Goal: Transaction & Acquisition: Download file/media

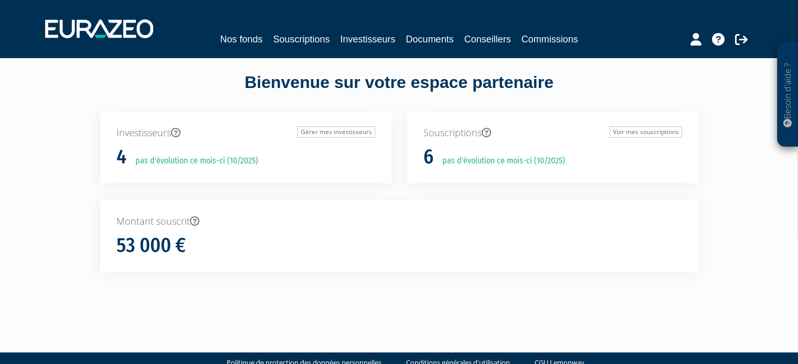
scroll to position [27, 0]
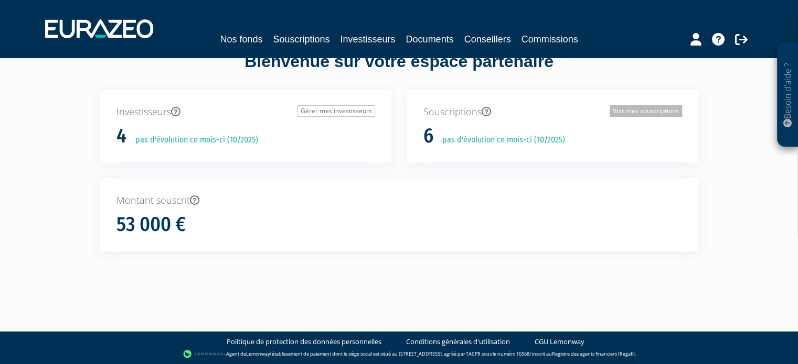
click at [644, 111] on link "Voir mes souscriptions" at bounding box center [645, 111] width 72 height 12
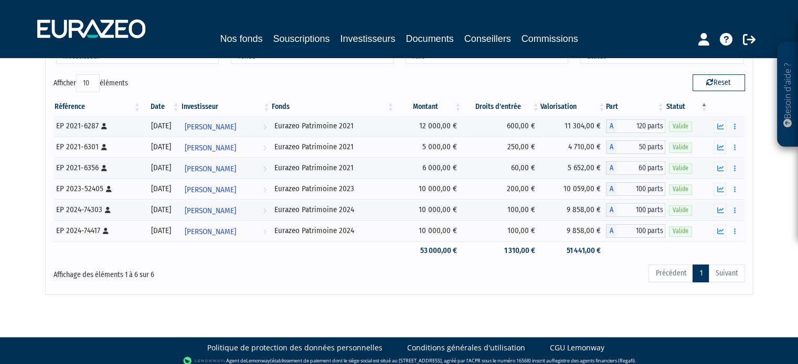
scroll to position [73, 0]
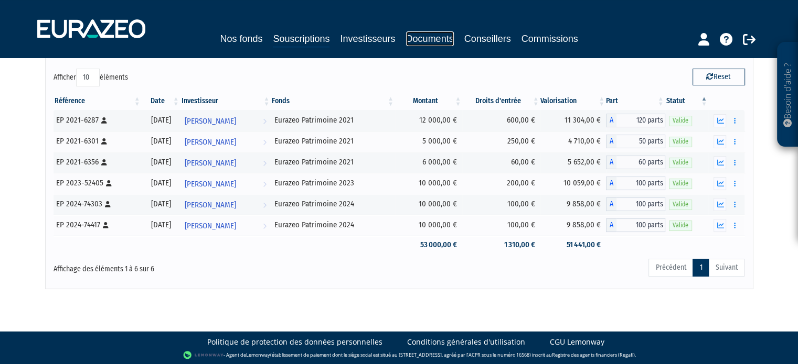
click at [440, 37] on link "Documents" at bounding box center [430, 38] width 48 height 15
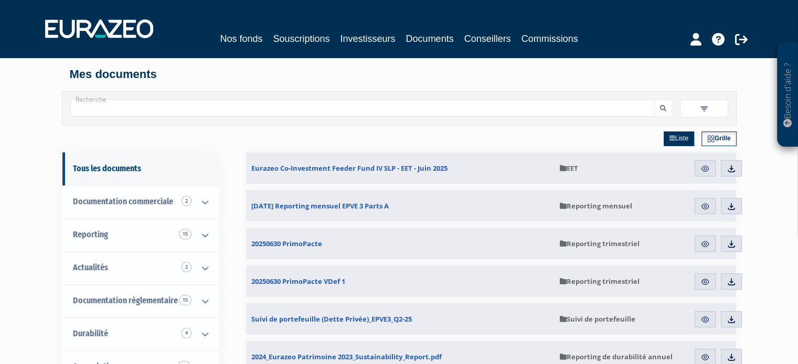
scroll to position [52, 0]
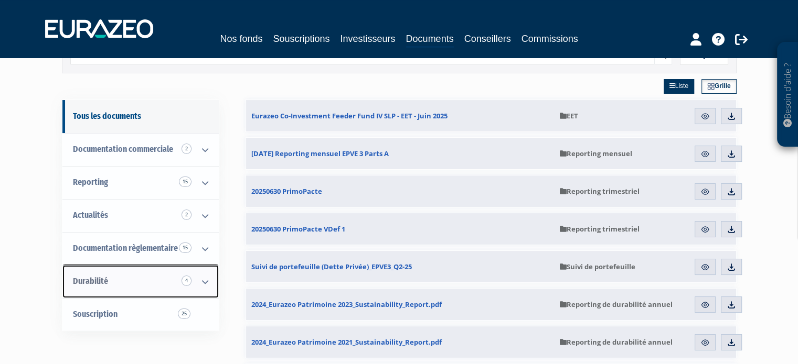
click at [209, 287] on icon at bounding box center [204, 282] width 27 height 33
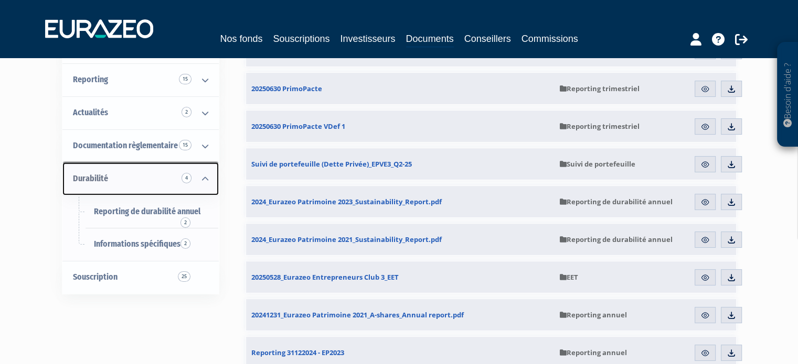
scroll to position [157, 0]
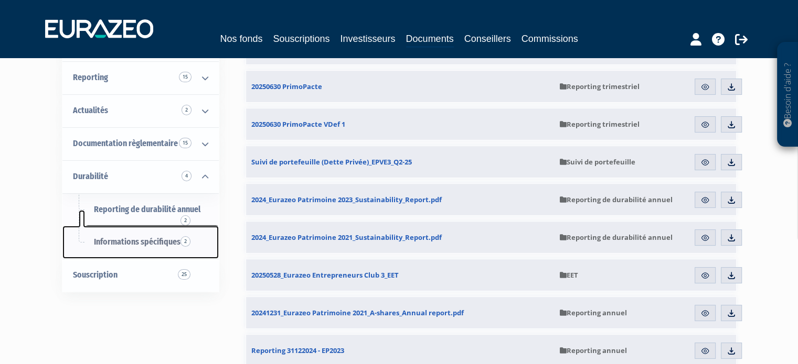
click at [127, 236] on link "Informations spécifiques 2" at bounding box center [140, 242] width 156 height 33
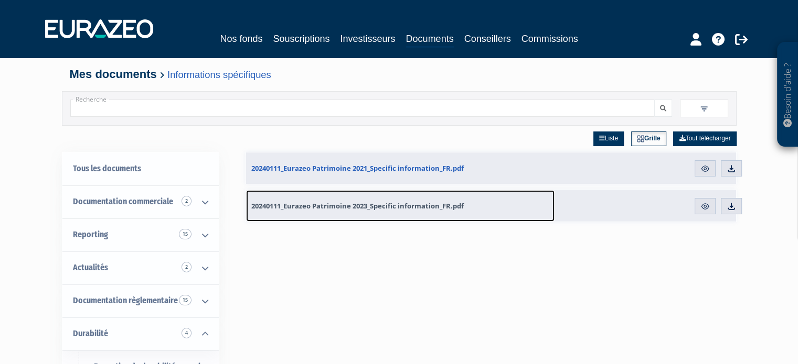
click at [352, 205] on span "20240111_Eurazeo Patrimoine 2023_Specific information_FR.pdf" at bounding box center [357, 205] width 212 height 9
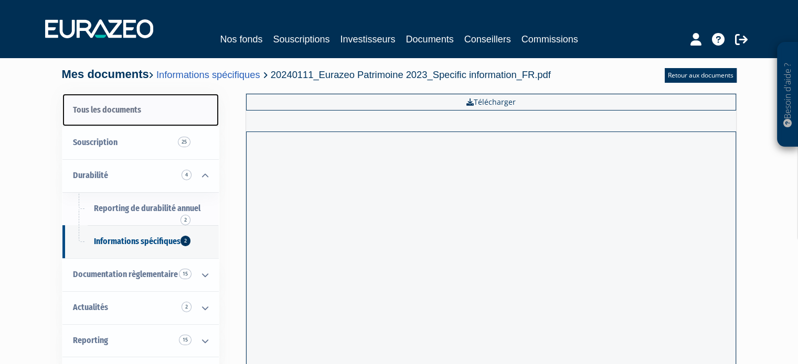
click at [111, 113] on link "Tous les documents" at bounding box center [140, 110] width 156 height 33
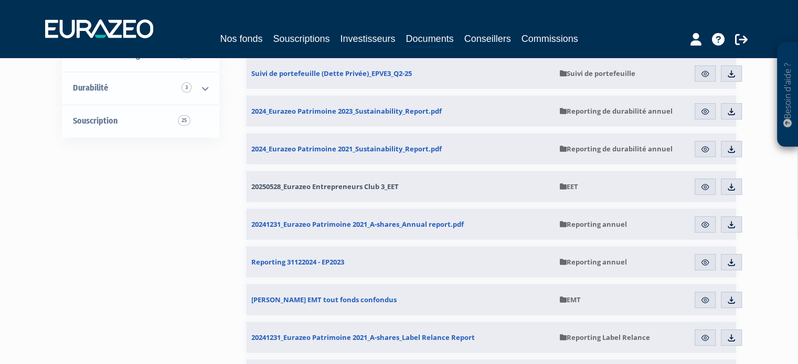
scroll to position [262, 0]
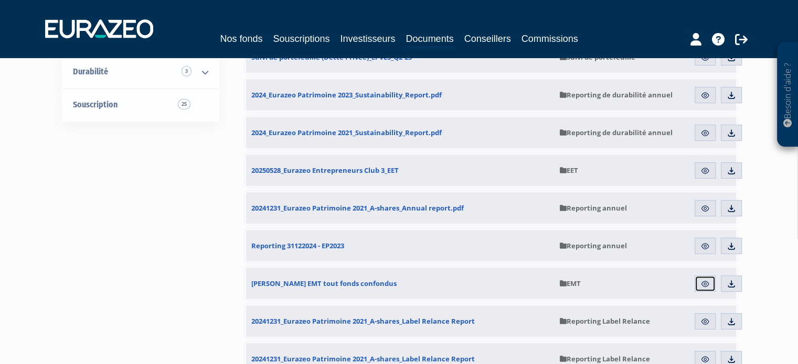
click at [698, 281] on link "Aperçu" at bounding box center [704, 284] width 21 height 17
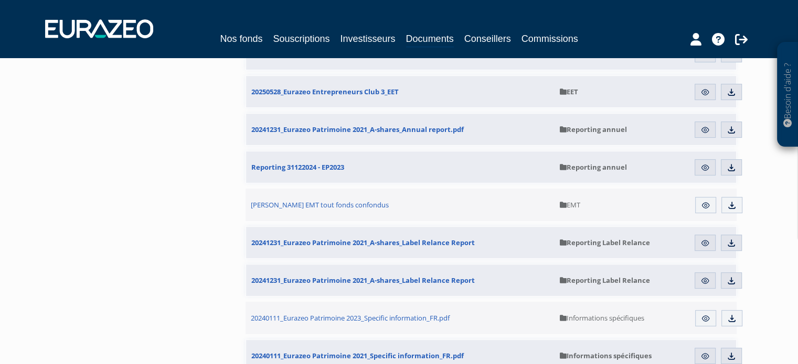
scroll to position [367, 0]
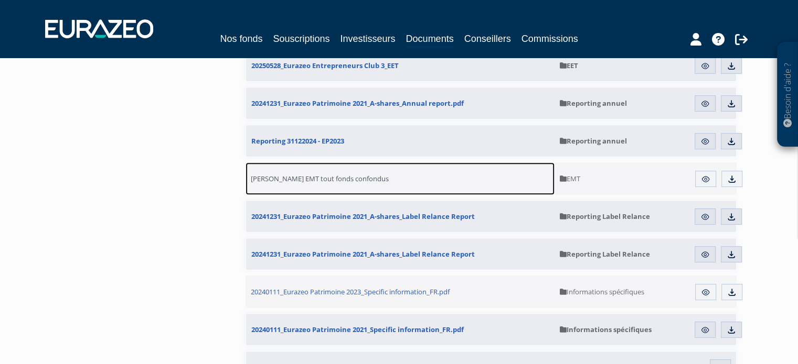
click at [285, 177] on span "[PERSON_NAME] EMT tout fonds confondus" at bounding box center [320, 178] width 138 height 9
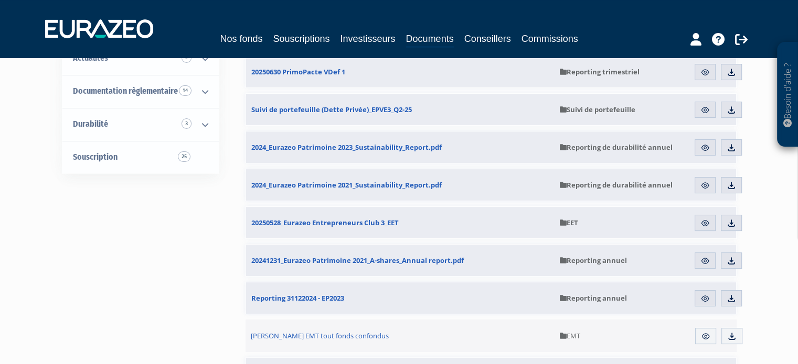
scroll to position [367, 0]
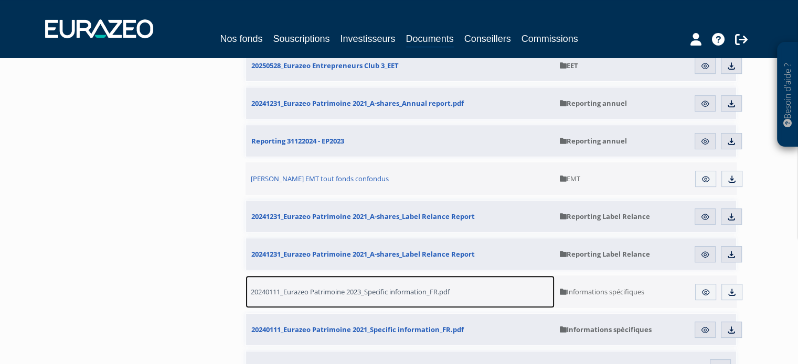
click at [321, 296] on span "20240111_Eurazeo Patrimoine 2023_Specific information_FR.pdf" at bounding box center [350, 291] width 199 height 9
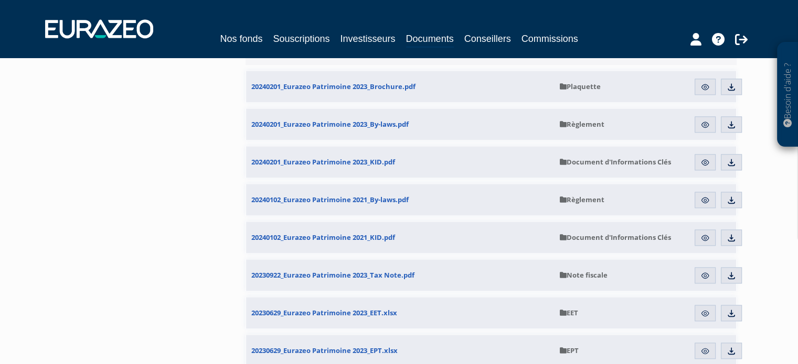
scroll to position [1498, 0]
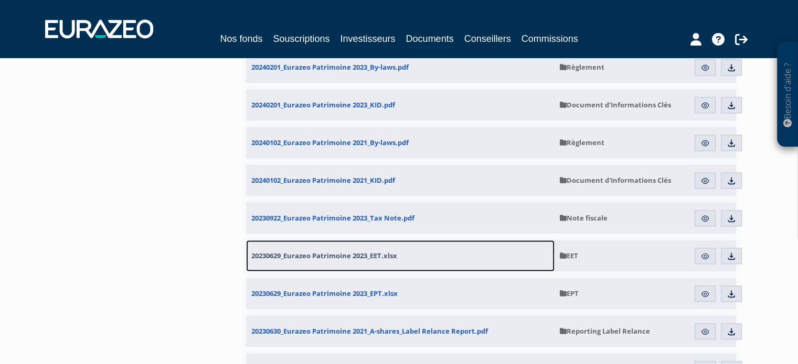
click at [260, 261] on link "20230629_Eurazeo Patrimoine 2023_EET.xlsx" at bounding box center [400, 255] width 308 height 31
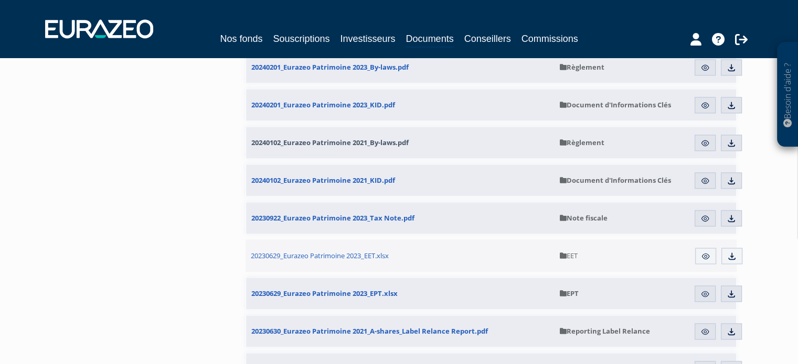
scroll to position [1521, 0]
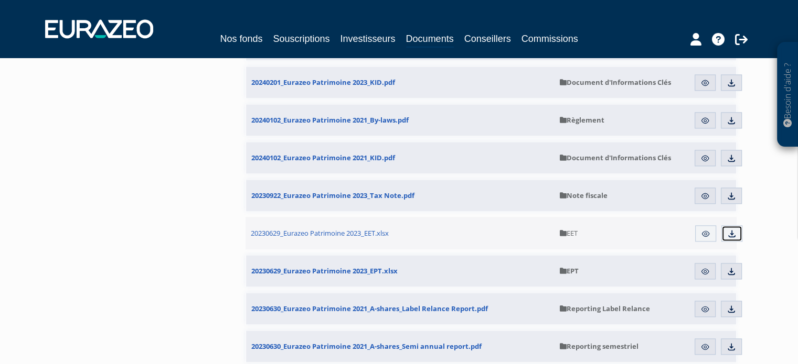
click at [732, 234] on img at bounding box center [731, 233] width 9 height 9
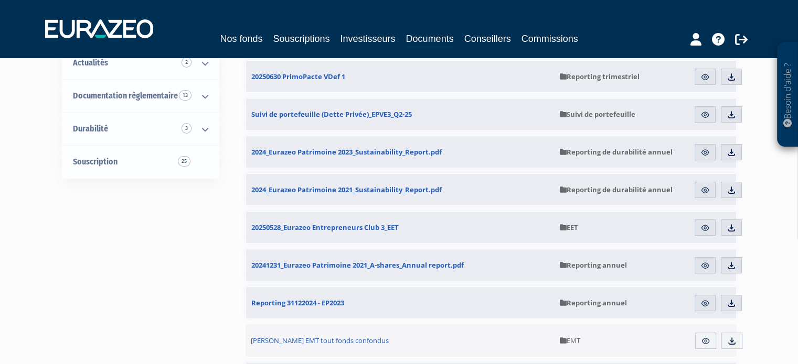
scroll to position [257, 0]
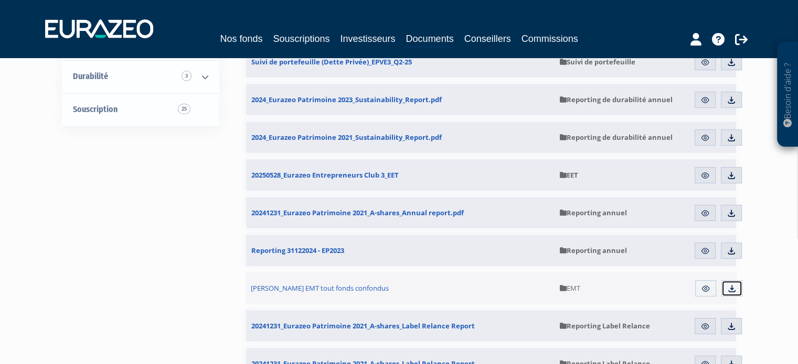
click at [734, 293] on link "Télécharger" at bounding box center [731, 289] width 21 height 17
click at [302, 42] on link "Souscriptions" at bounding box center [301, 38] width 57 height 15
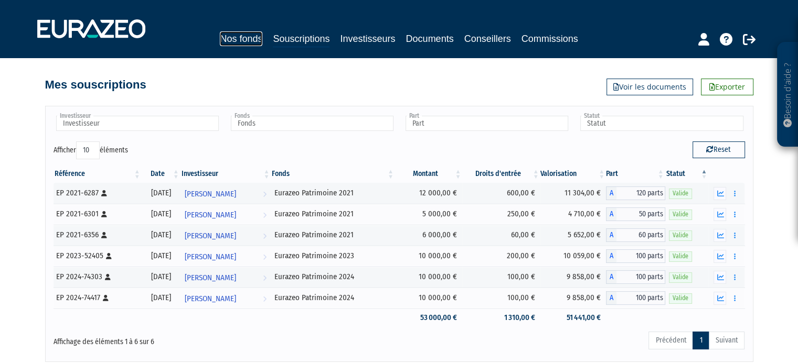
click at [245, 42] on link "Nos fonds" at bounding box center [241, 38] width 42 height 15
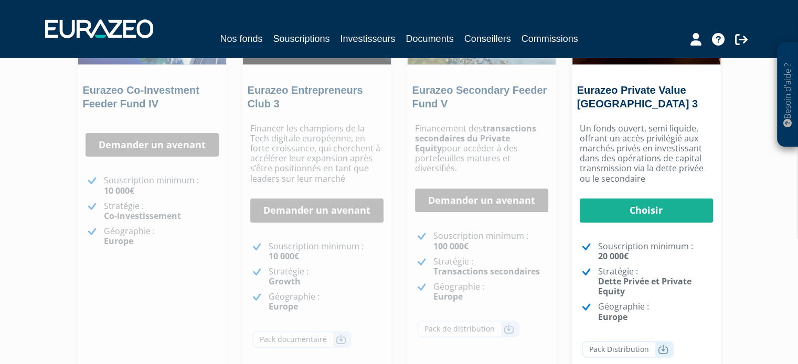
scroll to position [262, 0]
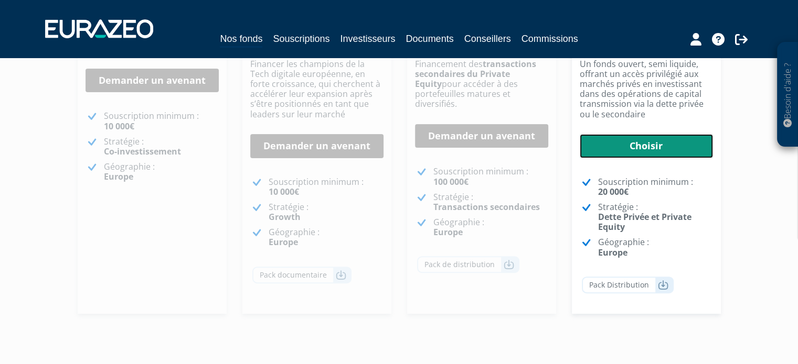
click at [611, 152] on link "Choisir" at bounding box center [645, 146] width 133 height 24
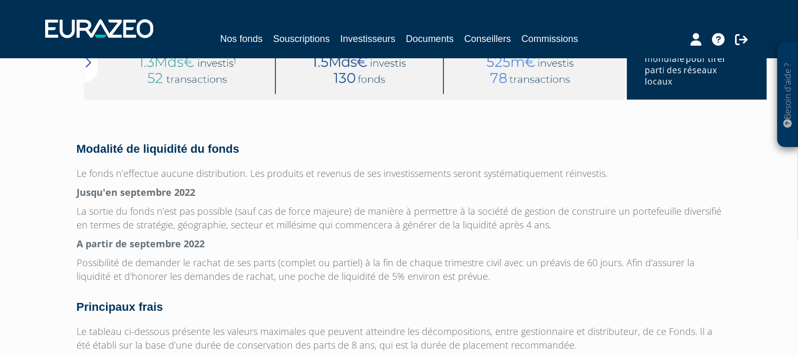
scroll to position [2622, 0]
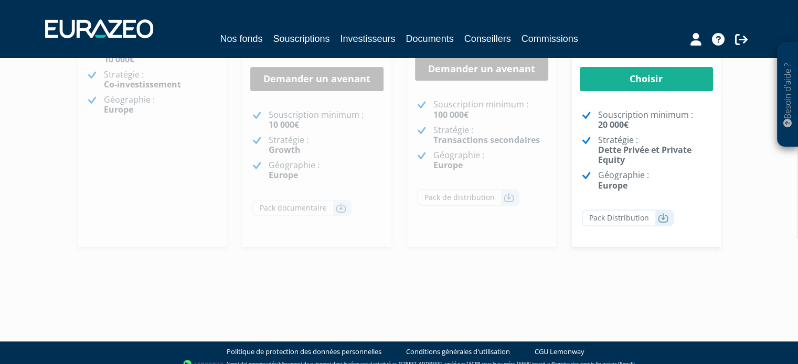
scroll to position [339, 0]
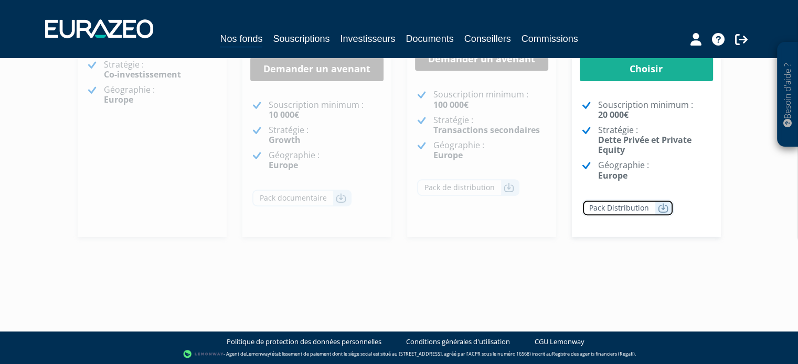
click at [623, 211] on link "Pack Distribution" at bounding box center [627, 208] width 92 height 17
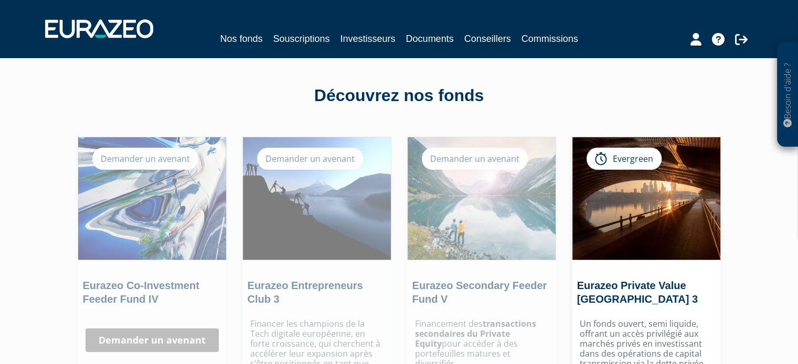
scroll to position [0, 0]
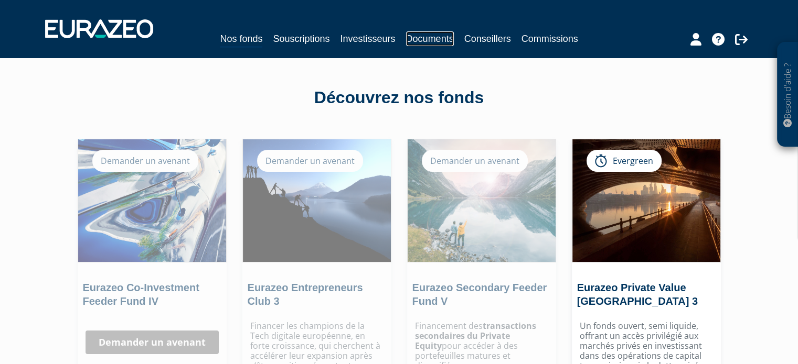
click at [422, 36] on link "Documents" at bounding box center [430, 38] width 48 height 15
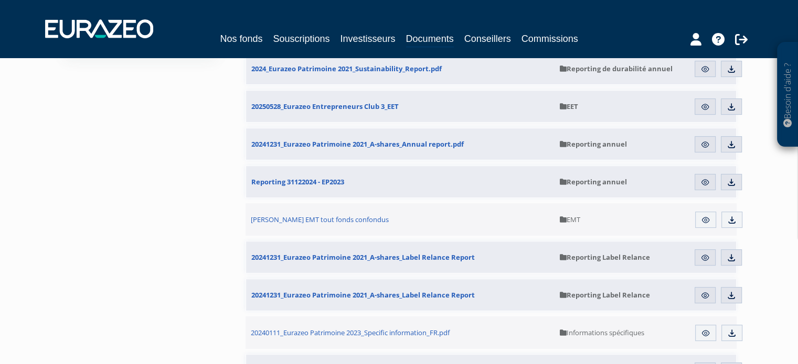
scroll to position [315, 0]
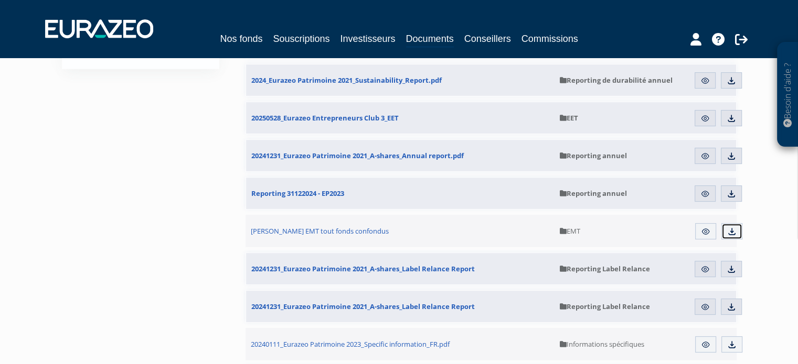
click at [724, 232] on link "Télécharger" at bounding box center [731, 231] width 21 height 17
